Goal: Task Accomplishment & Management: Use online tool/utility

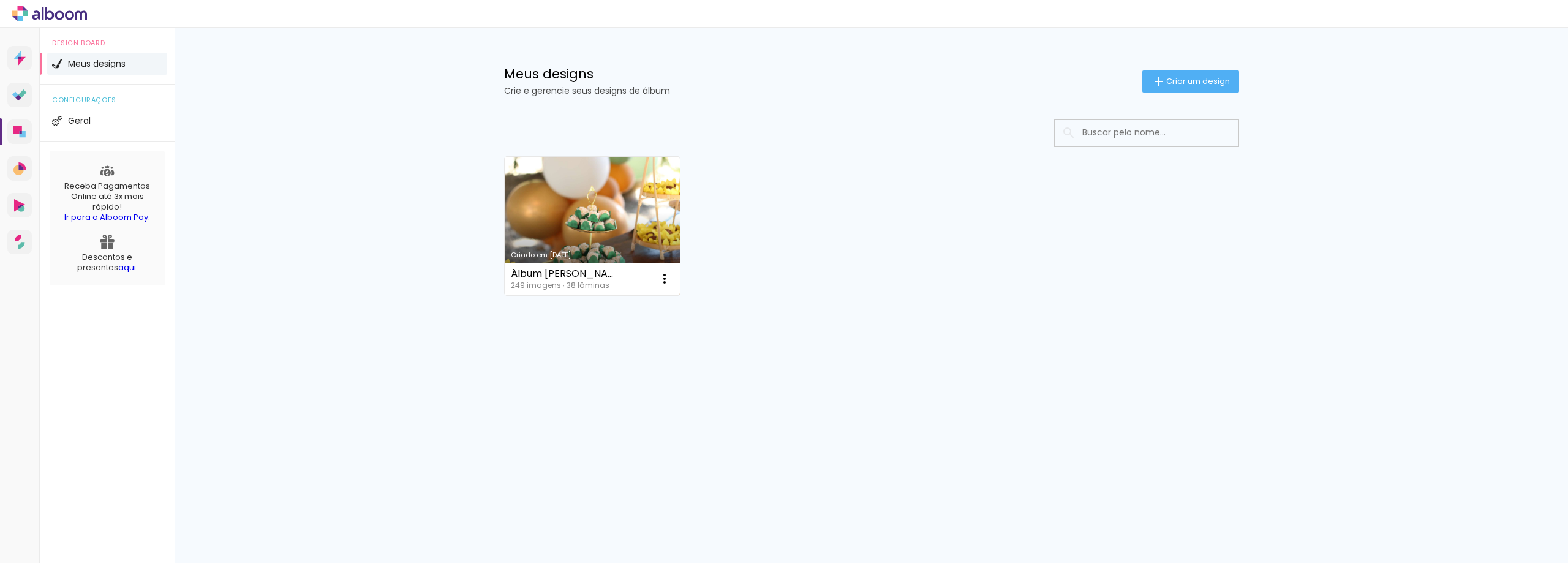
click at [652, 199] on link "Criado em [DATE]" at bounding box center [592, 226] width 175 height 138
